Goal: Book appointment/travel/reservation

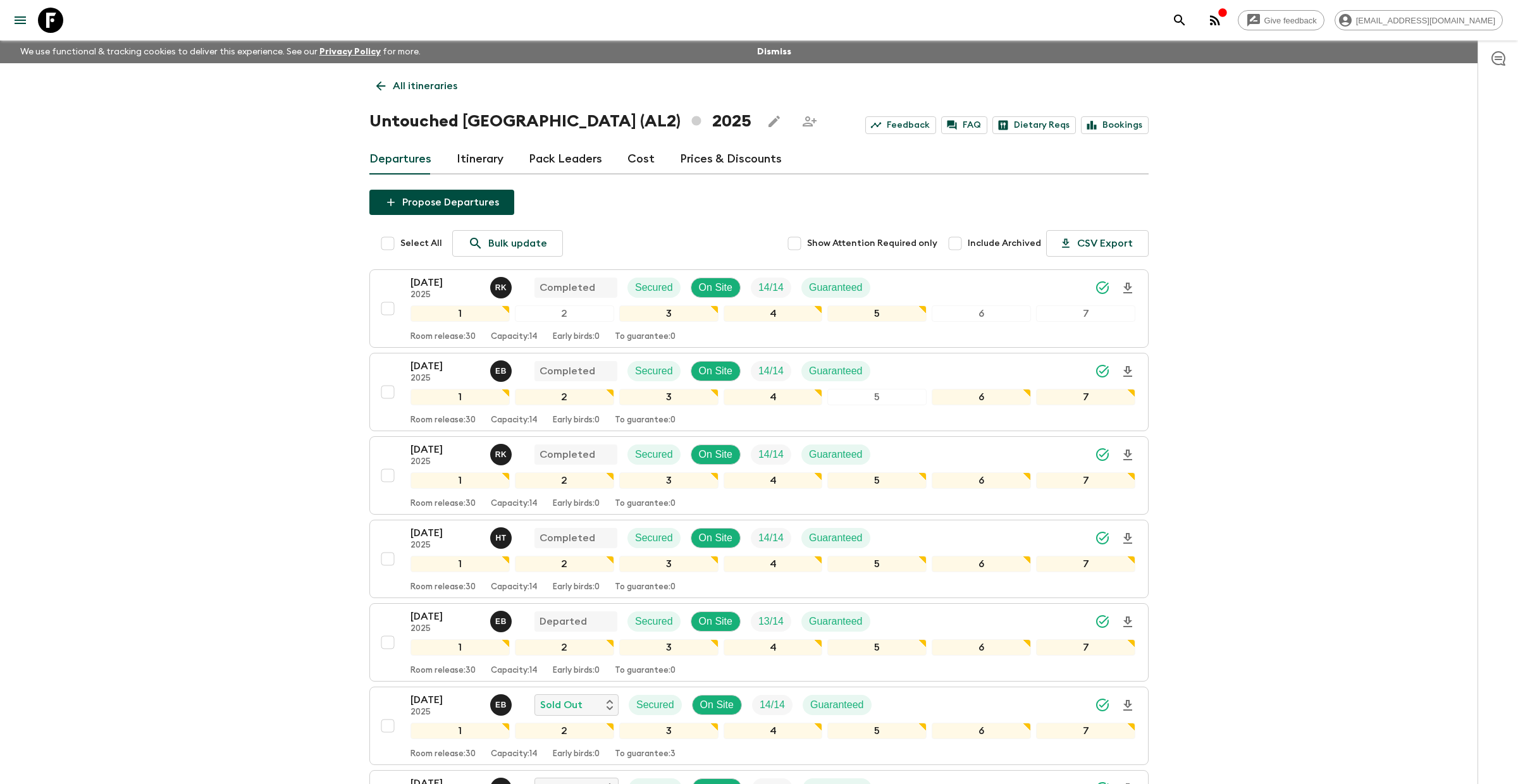
scroll to position [337, 0]
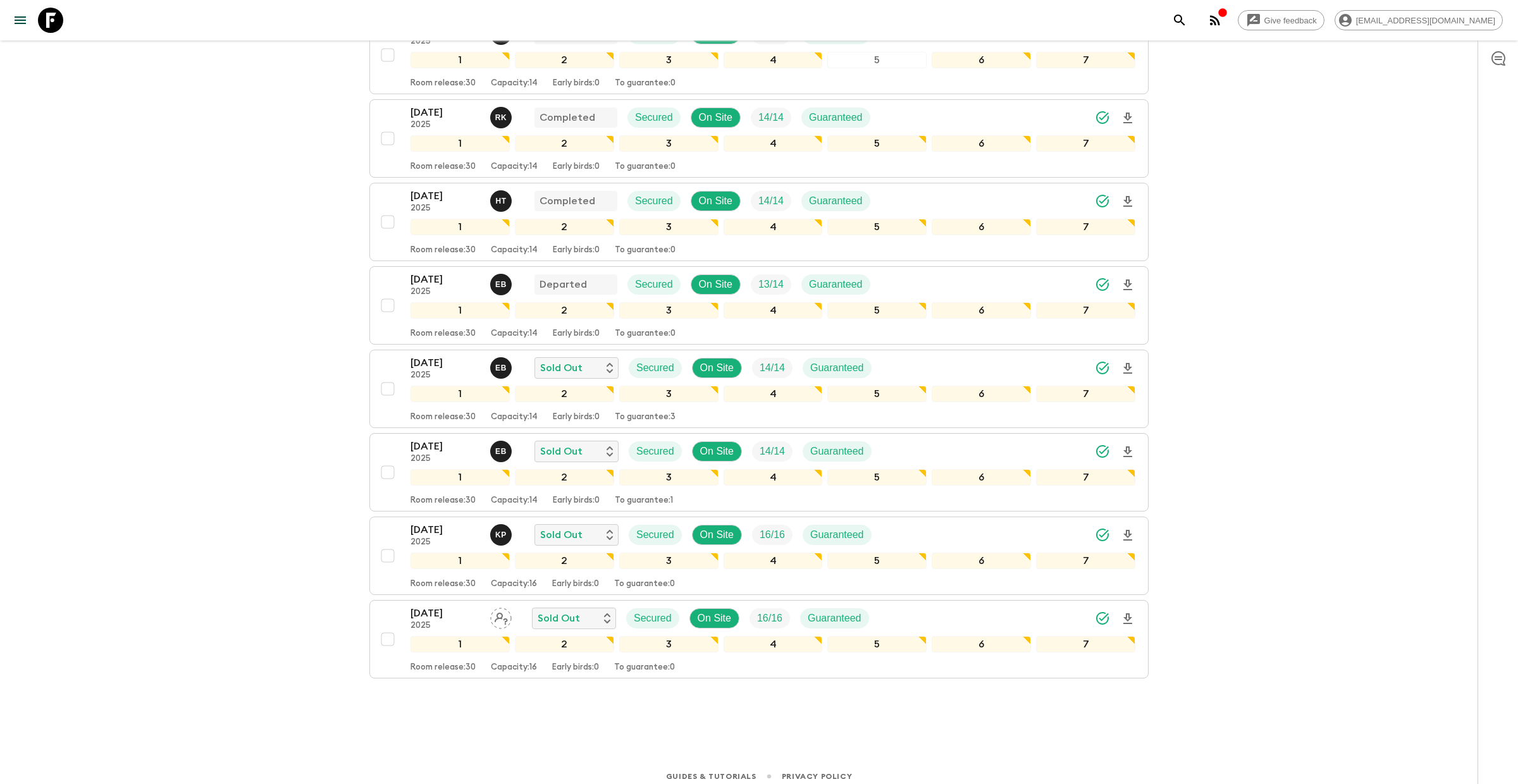
click at [62, 21] on icon at bounding box center [51, 20] width 25 height 25
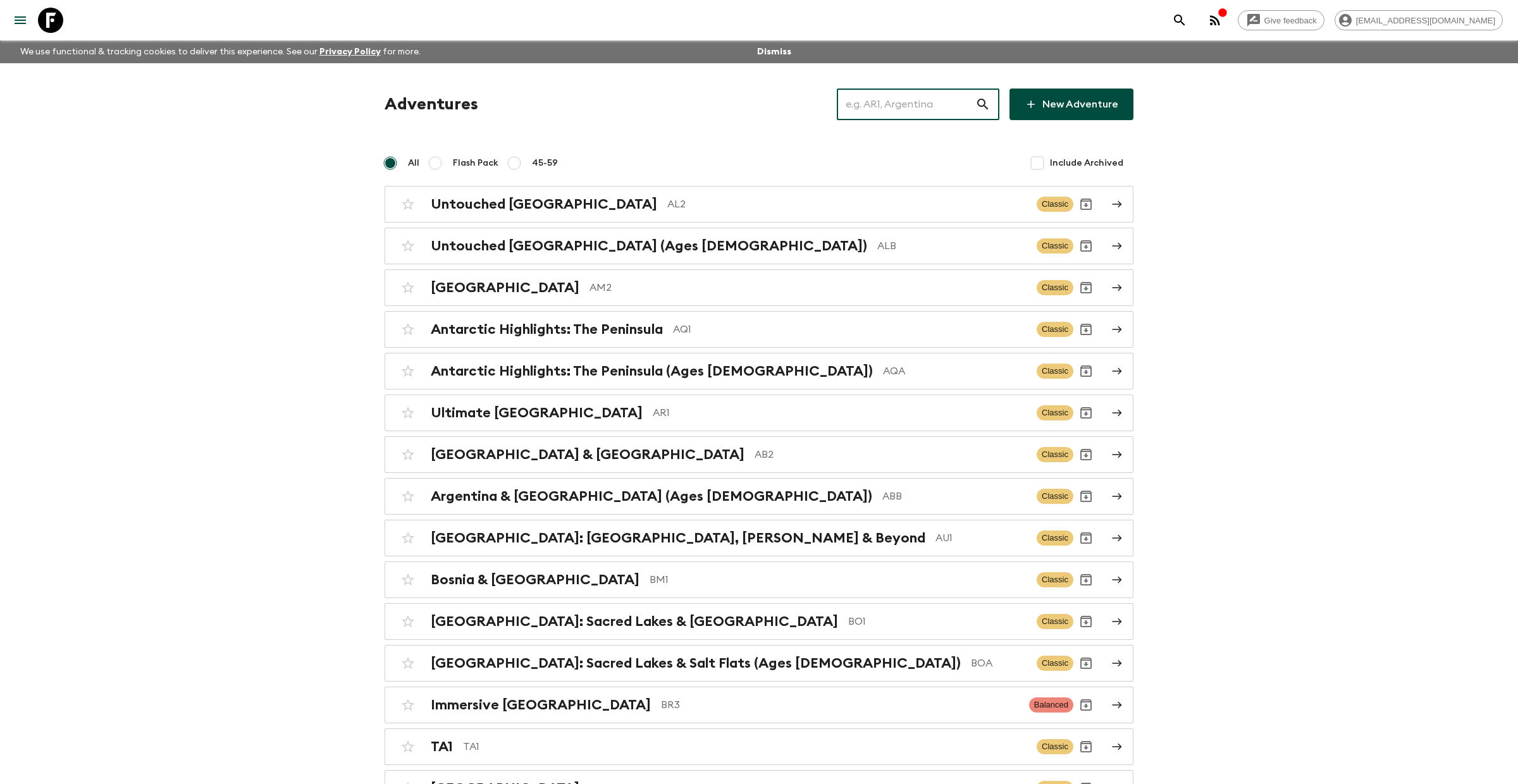
click at [907, 102] on input "text" at bounding box center [906, 104] width 138 height 35
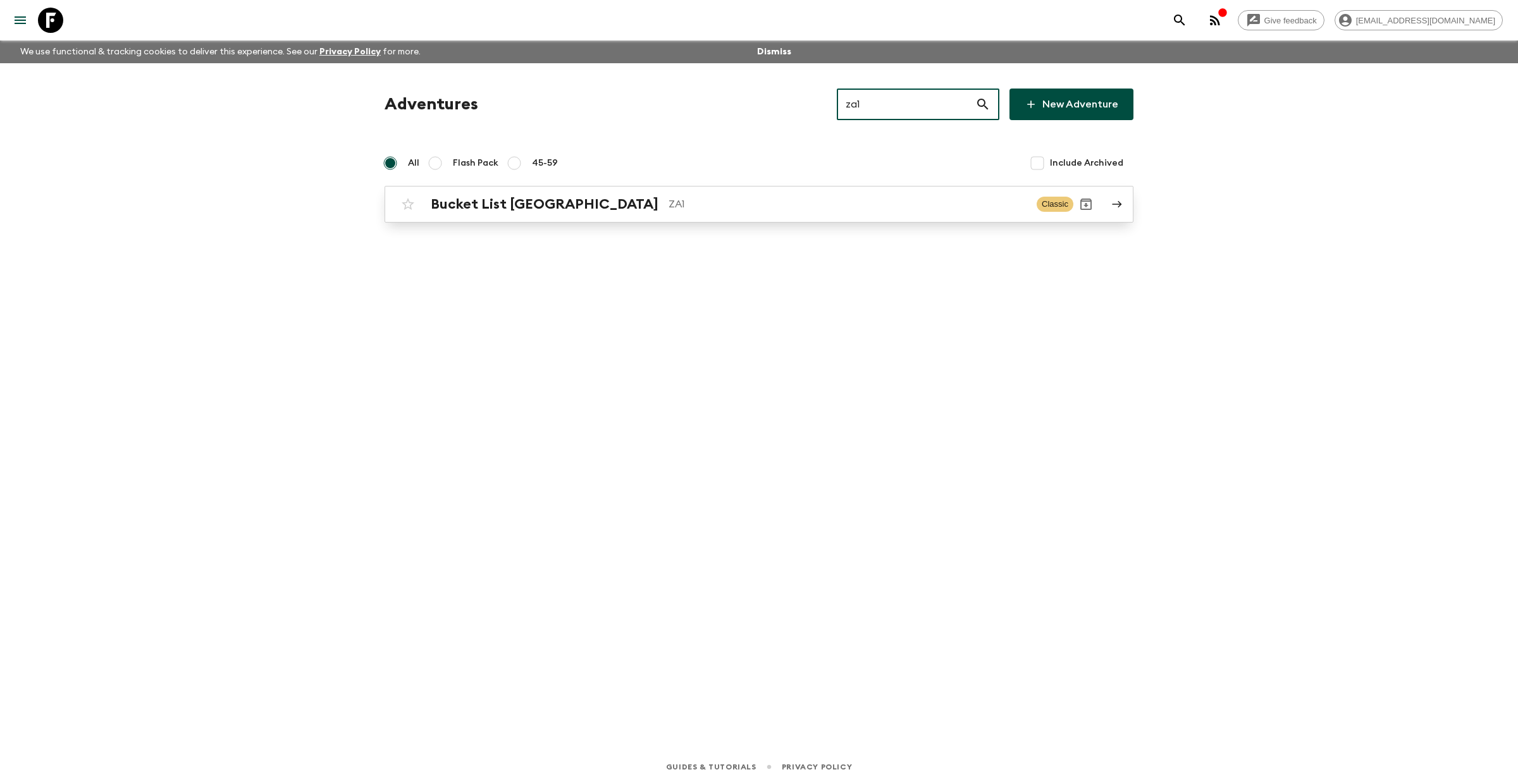
type input "za1"
click at [572, 199] on h2 "Bucket List [GEOGRAPHIC_DATA]" at bounding box center [544, 203] width 227 height 16
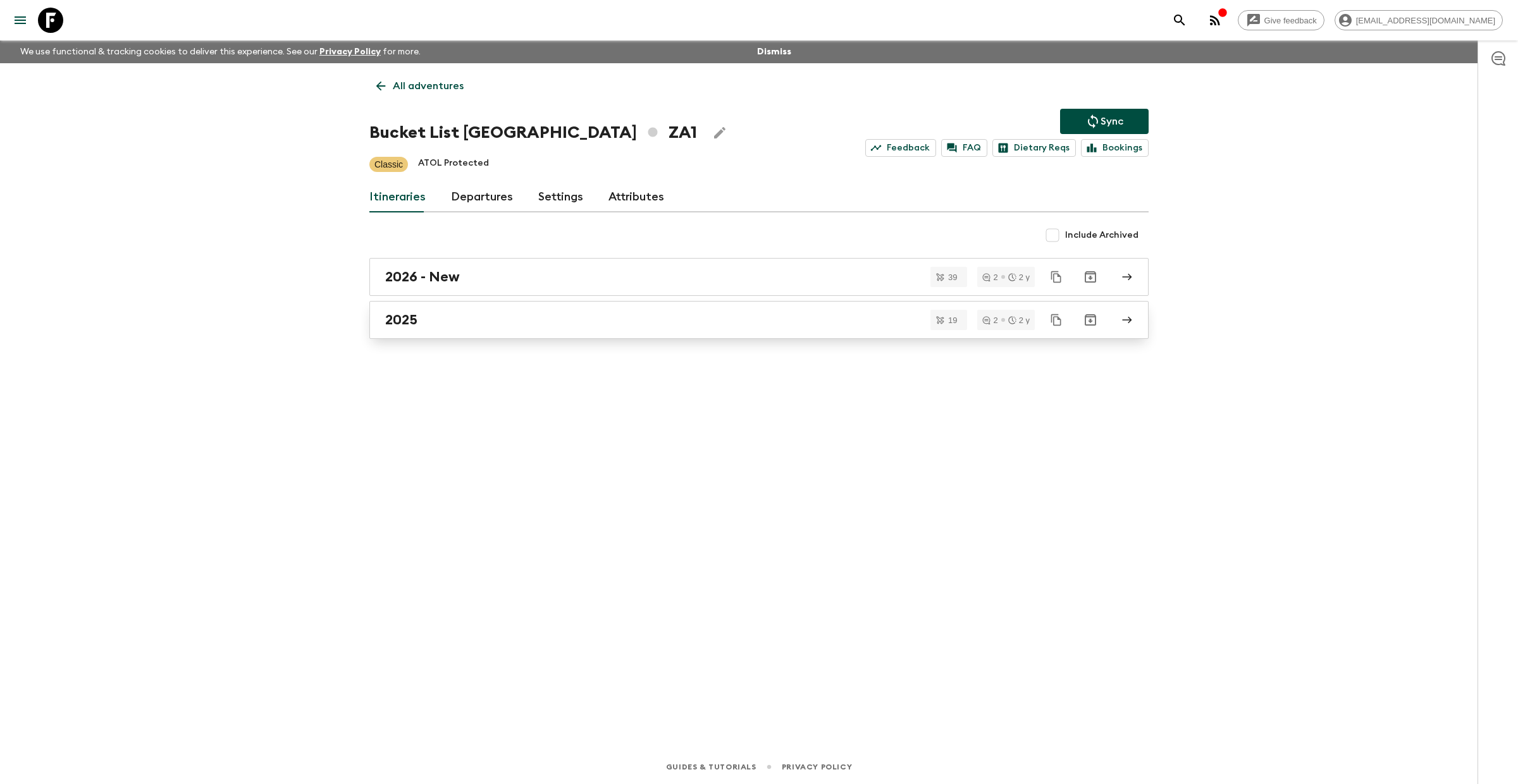
click at [486, 320] on div "2025" at bounding box center [747, 319] width 723 height 16
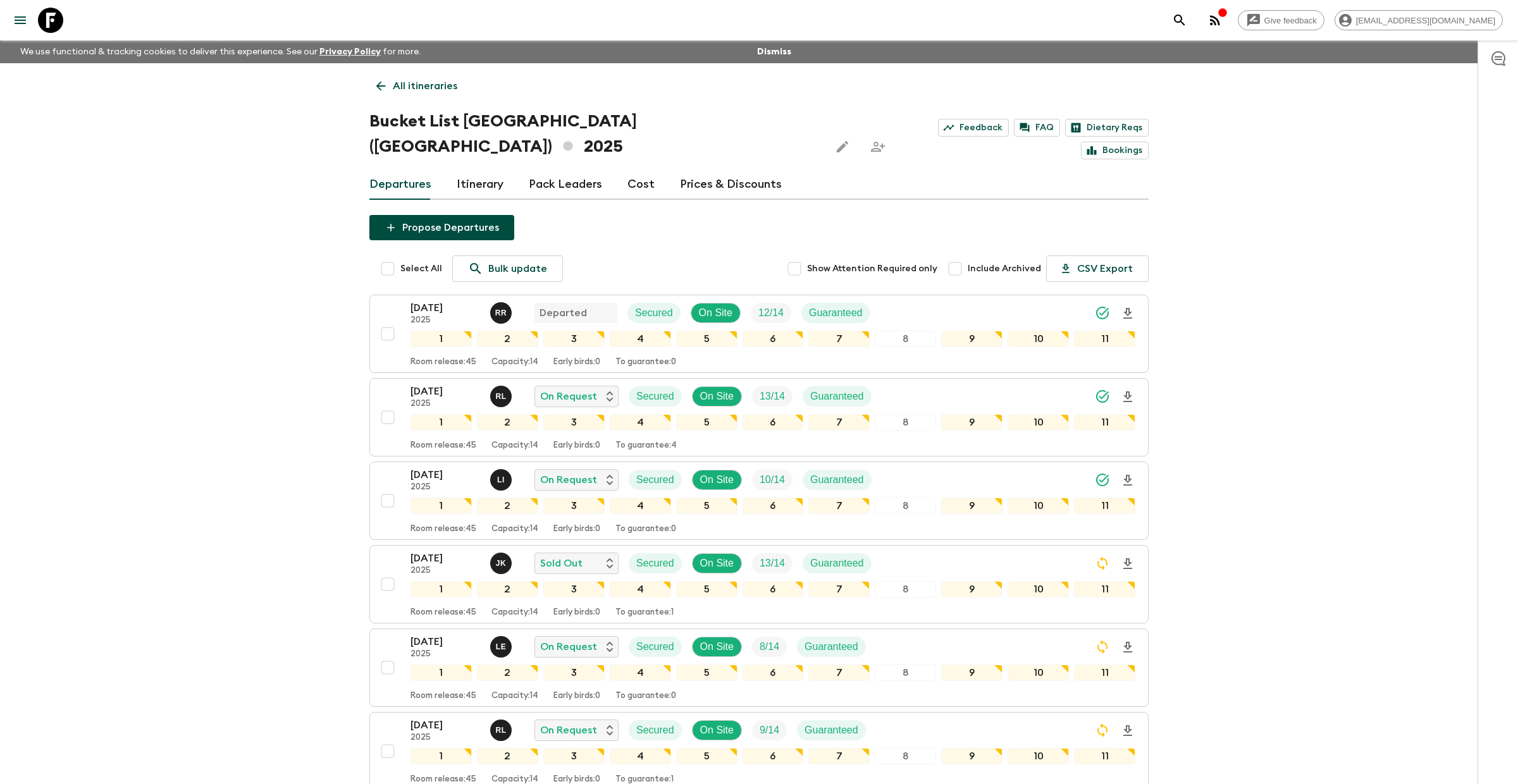
scroll to position [31, 0]
